Goal: Information Seeking & Learning: Learn about a topic

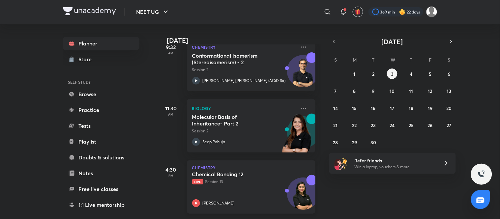
click at [259, 172] on h5 "Chemical Bonding 12" at bounding box center [233, 174] width 82 height 7
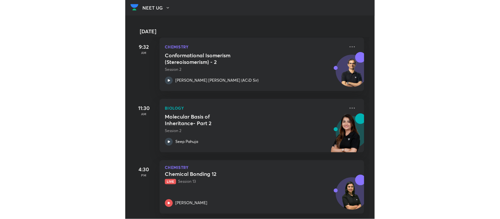
scroll to position [103, 0]
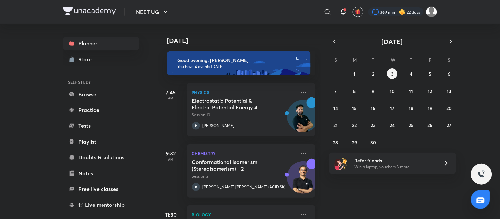
scroll to position [111, 0]
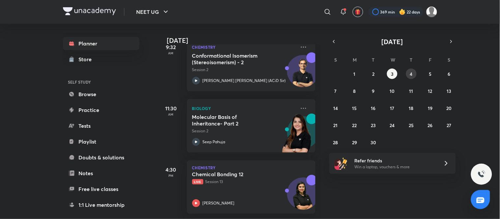
click at [413, 69] on button "4" at bounding box center [411, 74] width 11 height 11
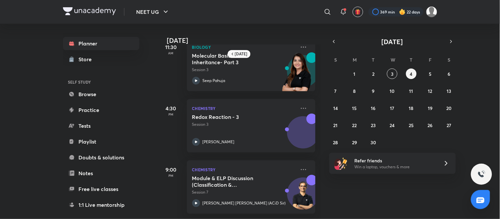
scroll to position [0, 0]
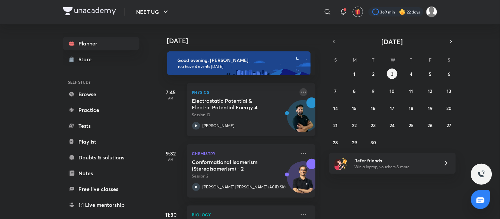
click at [249, 91] on icon at bounding box center [304, 92] width 8 height 8
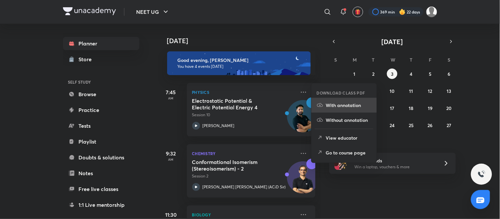
click at [249, 102] on p "With annotation" at bounding box center [348, 105] width 45 height 7
